Goal: Information Seeking & Learning: Learn about a topic

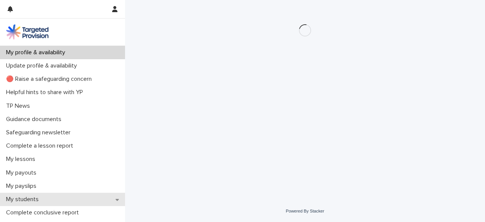
click at [71, 196] on div "My students" at bounding box center [62, 199] width 125 height 13
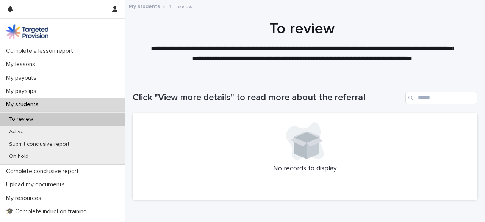
scroll to position [119, 0]
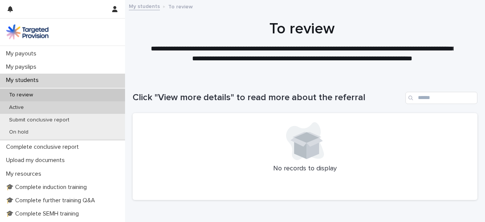
click at [72, 104] on div "Active" at bounding box center [62, 107] width 125 height 13
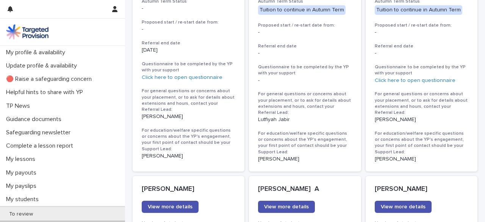
scroll to position [485, 0]
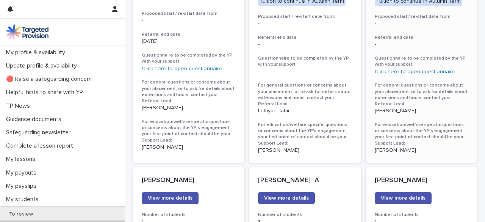
click at [429, 106] on div "[PERSON_NAME]" at bounding box center [422, 110] width 94 height 8
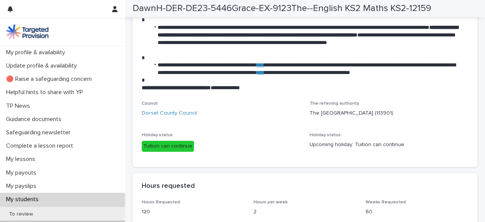
scroll to position [1239, 0]
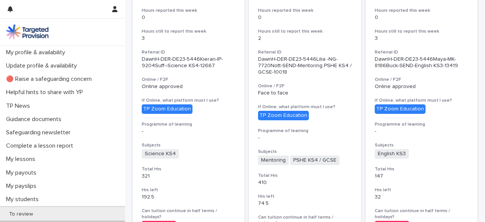
scroll to position [751, 0]
click at [213, 77] on h3 "Online / F2F" at bounding box center [189, 80] width 94 height 6
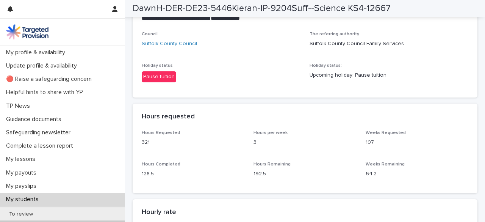
scroll to position [1279, 0]
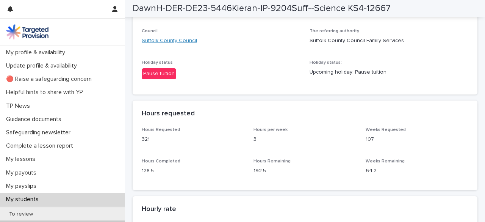
click at [167, 45] on link "Suffolk County Council" at bounding box center [169, 41] width 55 height 8
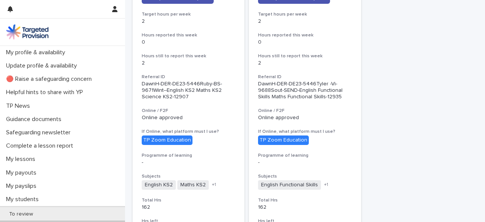
scroll to position [1267, 0]
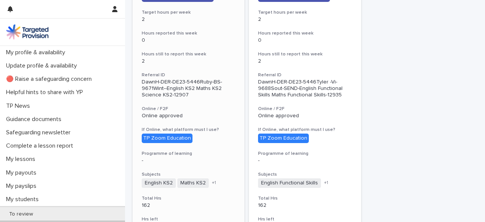
click at [206, 90] on div "Ruby B View more details Number of students 1 Complete lesson report Target hou…" at bounding box center [189, 191] width 112 height 535
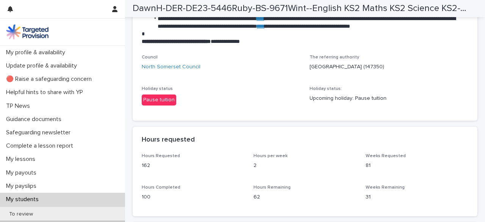
scroll to position [1275, 0]
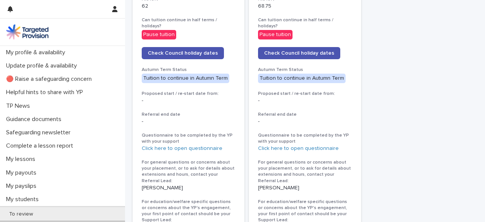
scroll to position [1496, 0]
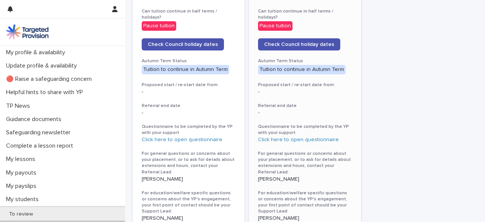
click at [315, 151] on h3 "For general questions or concerns about your placement, or to ask for details a…" at bounding box center [305, 163] width 94 height 25
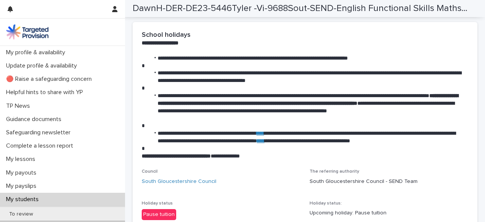
scroll to position [1228, 0]
